Goal: Information Seeking & Learning: Learn about a topic

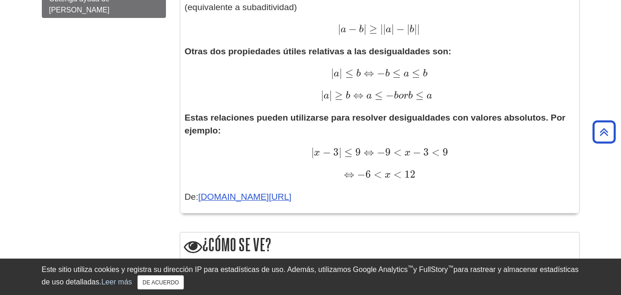
scroll to position [781, 0]
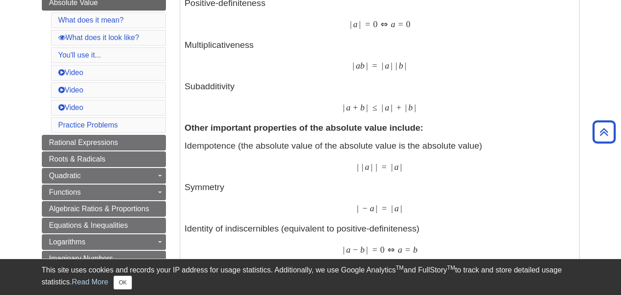
scroll to position [322, 0]
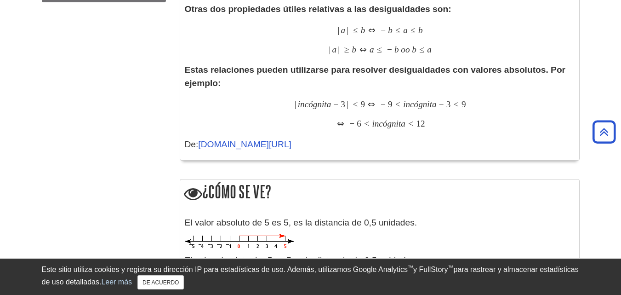
scroll to position [781, 0]
